Goal: Task Accomplishment & Management: Complete application form

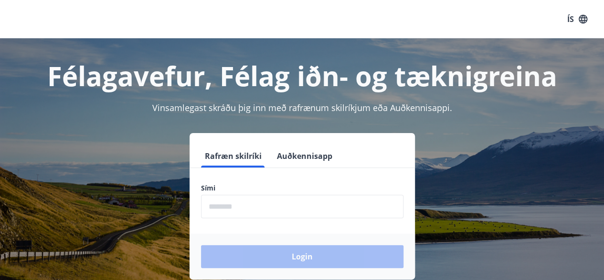
click at [246, 215] on input "phone" at bounding box center [302, 205] width 203 height 23
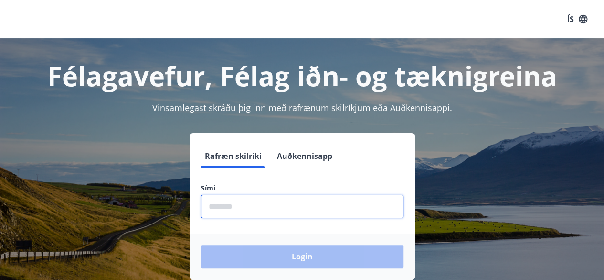
type input "********"
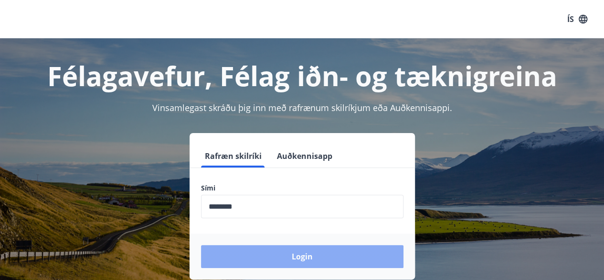
click at [257, 253] on button "Login" at bounding box center [302, 256] width 203 height 23
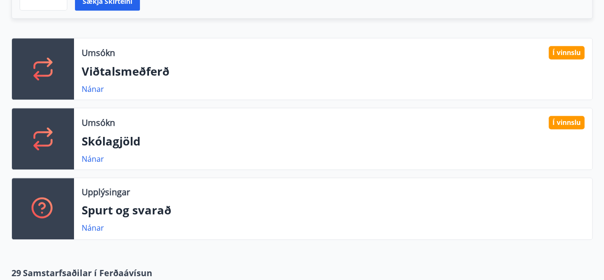
scroll to position [288, 0]
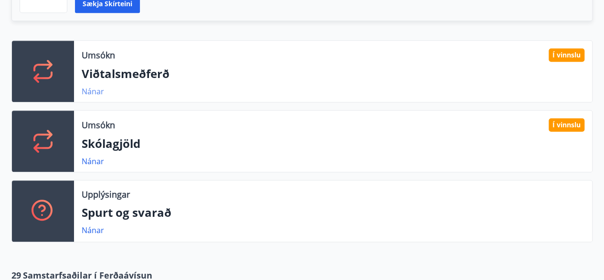
click at [88, 88] on link "Nánar" at bounding box center [93, 91] width 22 height 11
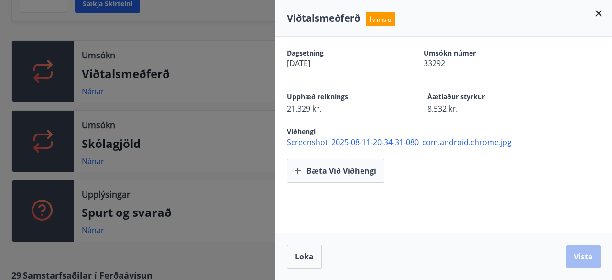
click at [207, 115] on div at bounding box center [306, 140] width 612 height 280
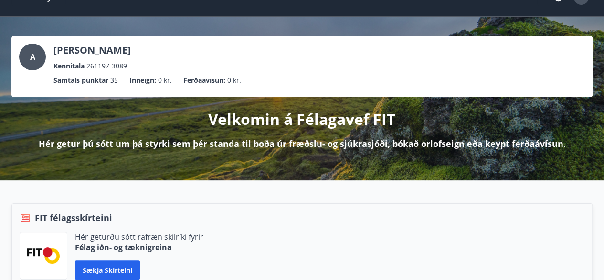
scroll to position [0, 0]
